Goal: Information Seeking & Learning: Learn about a topic

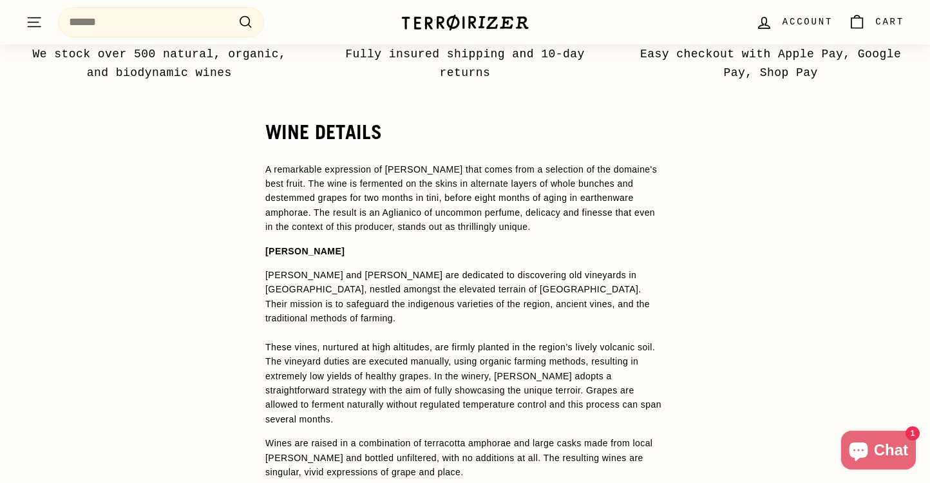
scroll to position [922, 0]
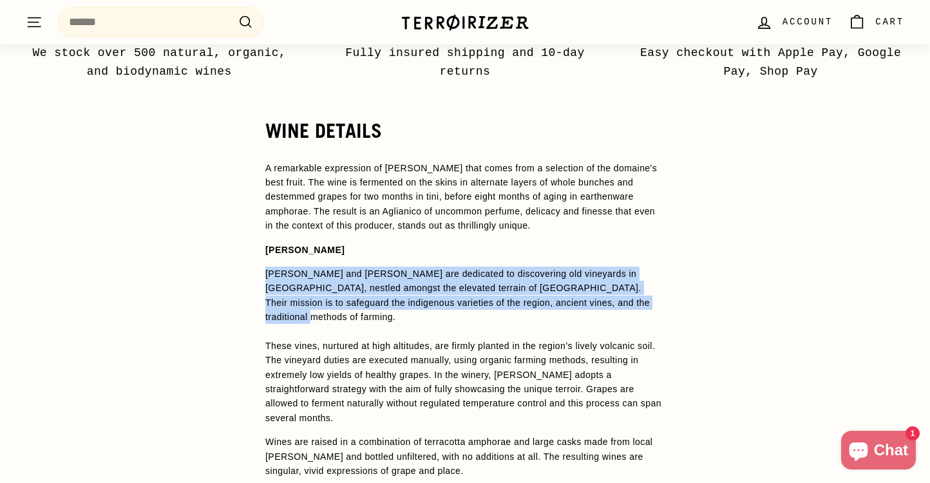
drag, startPoint x: 657, startPoint y: 300, endPoint x: 260, endPoint y: 272, distance: 397.7
click at [260, 272] on div "WINE DETAILS A remarkable expression of [PERSON_NAME] that comes from a selecti…" at bounding box center [465, 360] width 451 height 481
copy p "[PERSON_NAME] and [PERSON_NAME] are dedicated to discovering old vineyards in […"
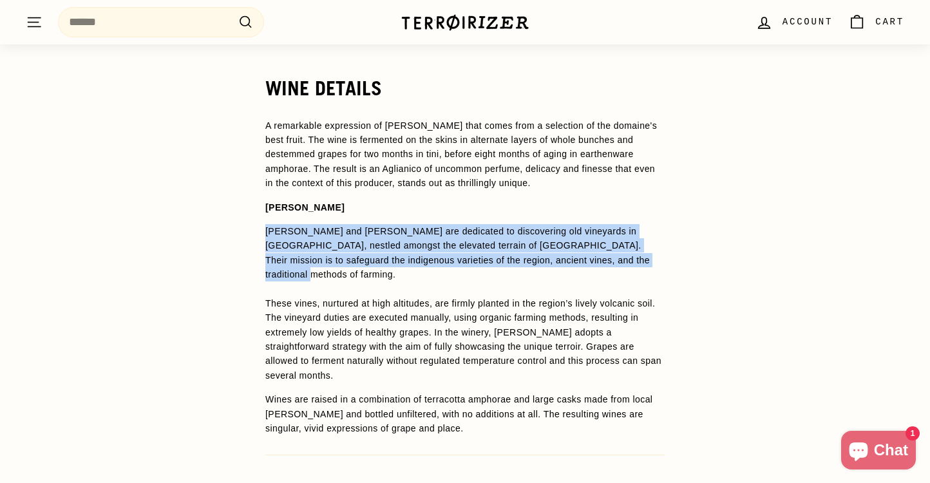
scroll to position [991, 0]
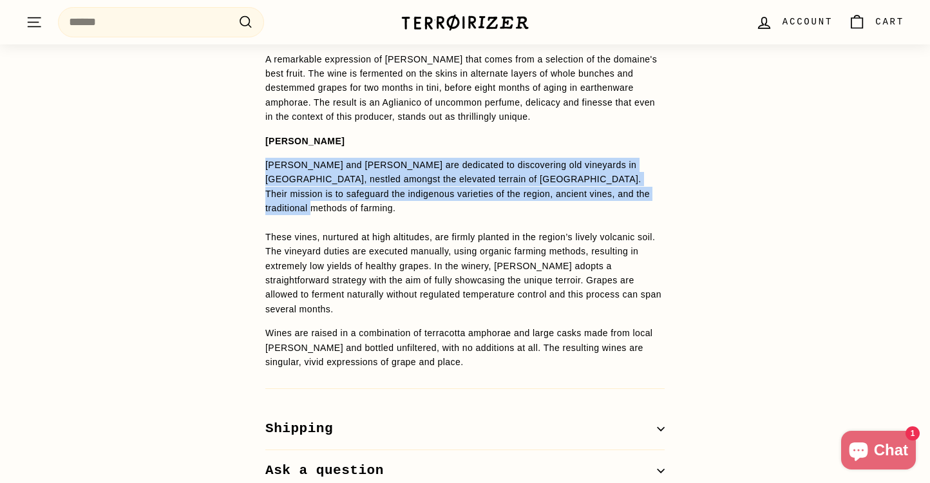
click at [358, 353] on p "Wines are raised in a combination of terracotta amphorae and large casks made f…" at bounding box center [464, 347] width 399 height 43
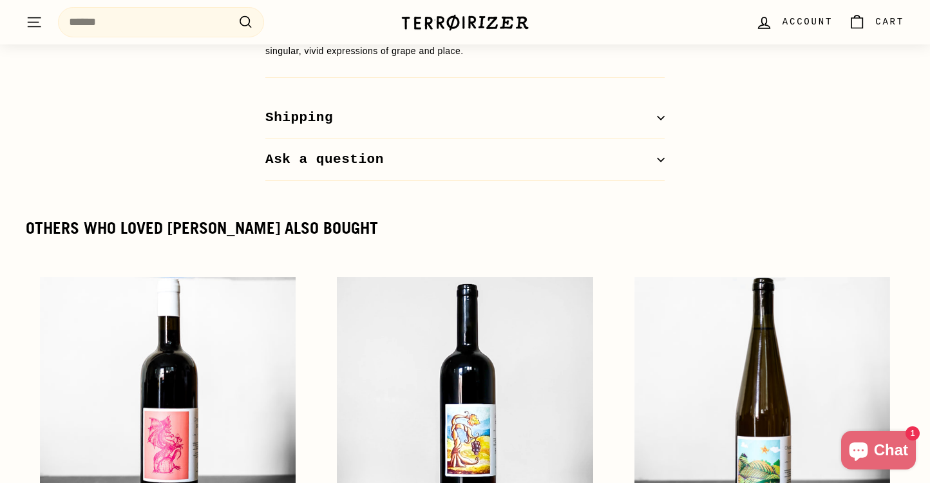
scroll to position [1382, 0]
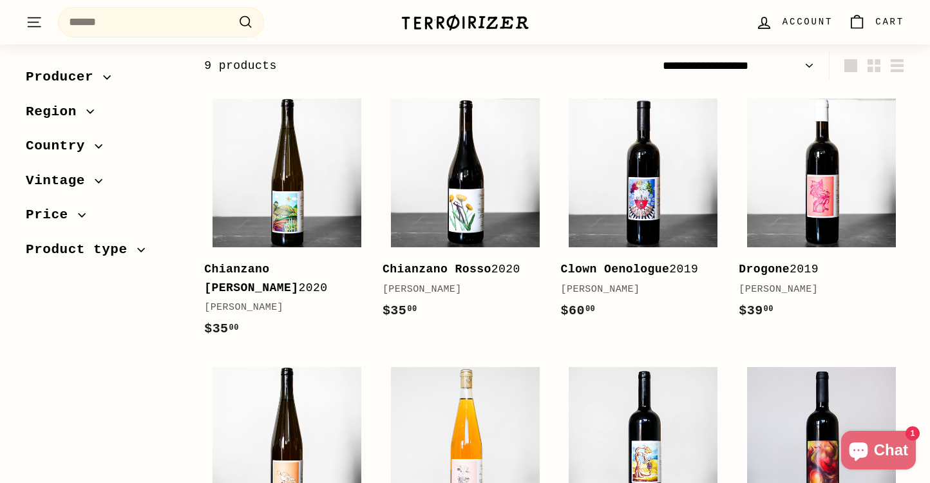
scroll to position [160, 0]
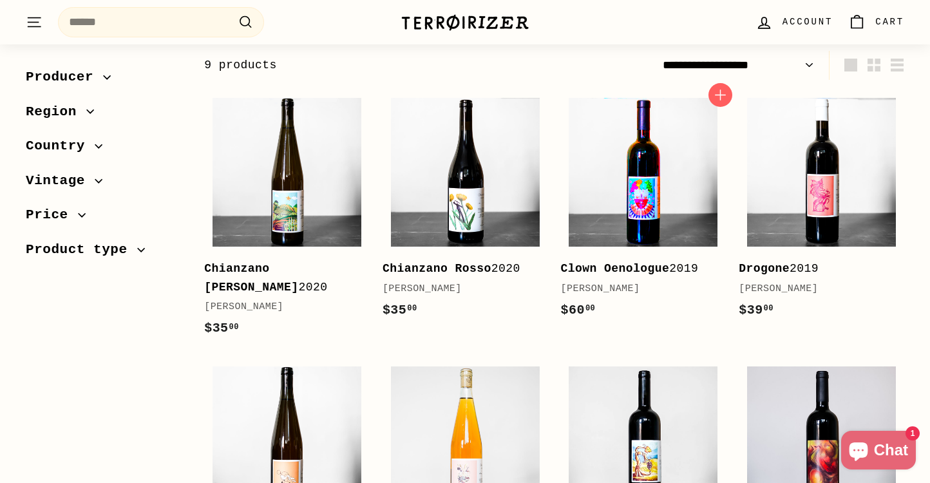
click at [604, 206] on img at bounding box center [643, 172] width 149 height 149
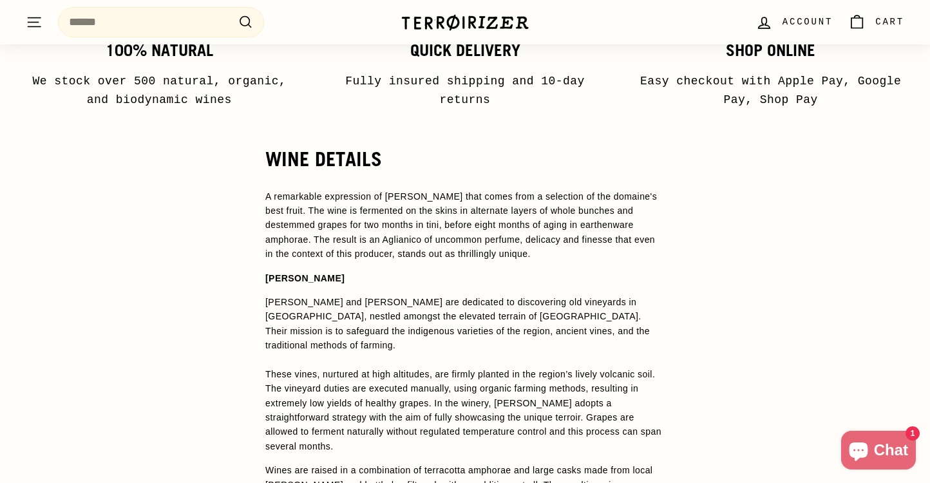
scroll to position [901, 0]
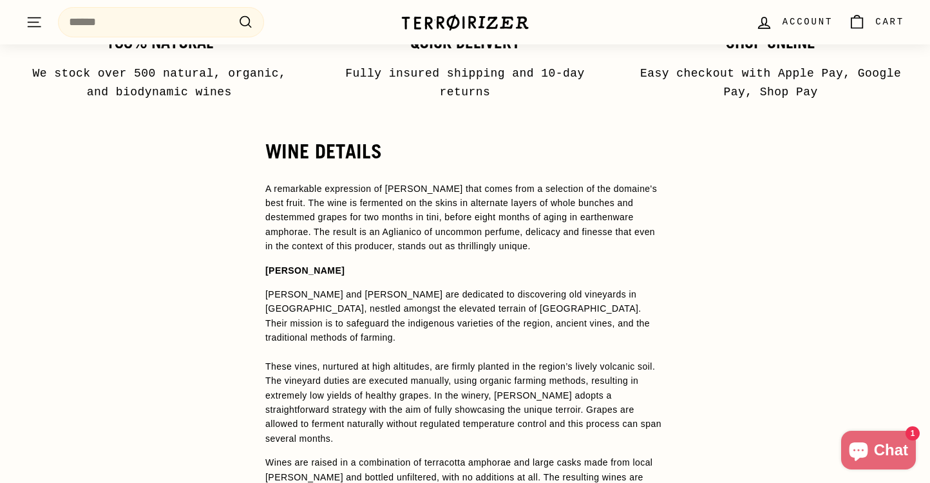
click at [573, 245] on p "A remarkable expression of [PERSON_NAME] that comes from a selection of the dom…" at bounding box center [464, 218] width 399 height 72
